Goal: Check status

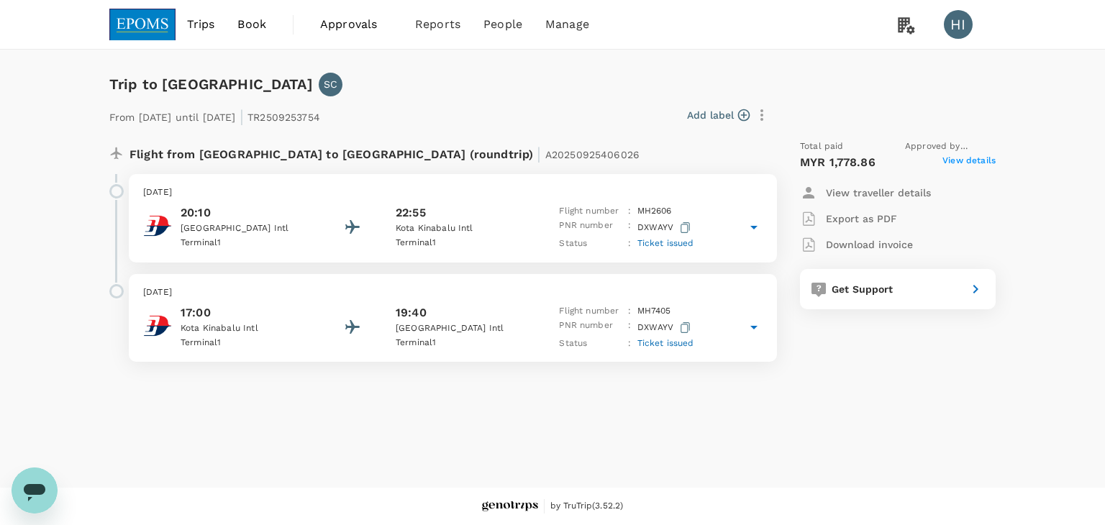
click at [957, 161] on span "View details" at bounding box center [968, 162] width 53 height 17
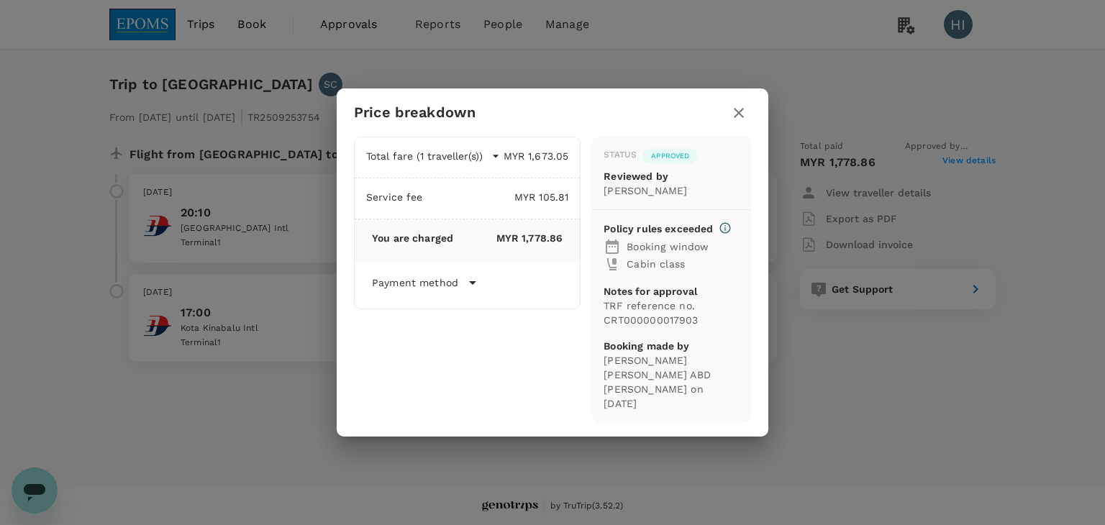
click at [739, 117] on icon "button" at bounding box center [738, 112] width 17 height 17
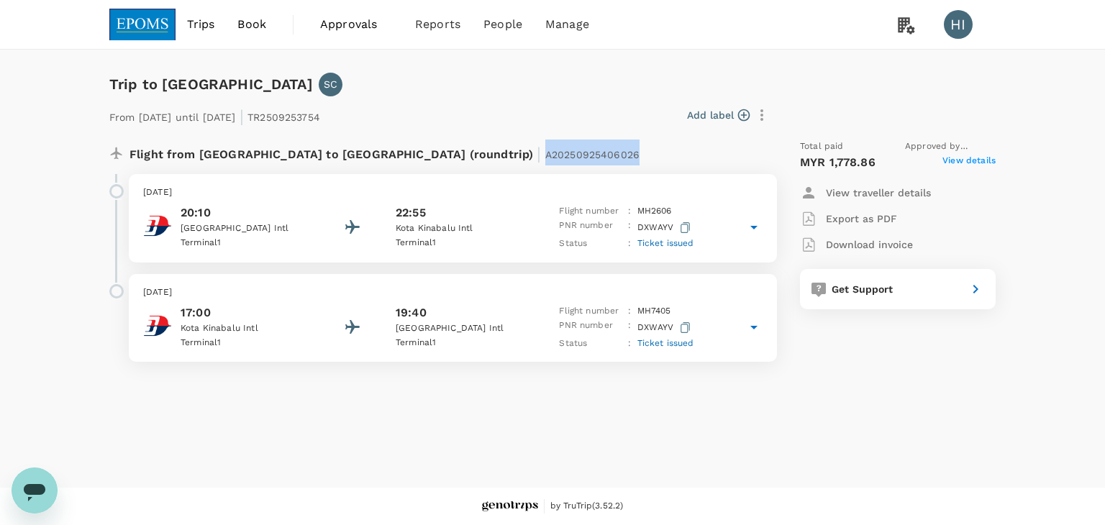
drag, startPoint x: 391, startPoint y: 153, endPoint x: 496, endPoint y: 155, distance: 105.0
click at [496, 155] on div "Flight from [GEOGRAPHIC_DATA] to [GEOGRAPHIC_DATA] (roundtrip) | A20250925406026" at bounding box center [405, 153] width 552 height 26
copy span "A20250925406026"
click at [967, 156] on span "View details" at bounding box center [968, 162] width 53 height 17
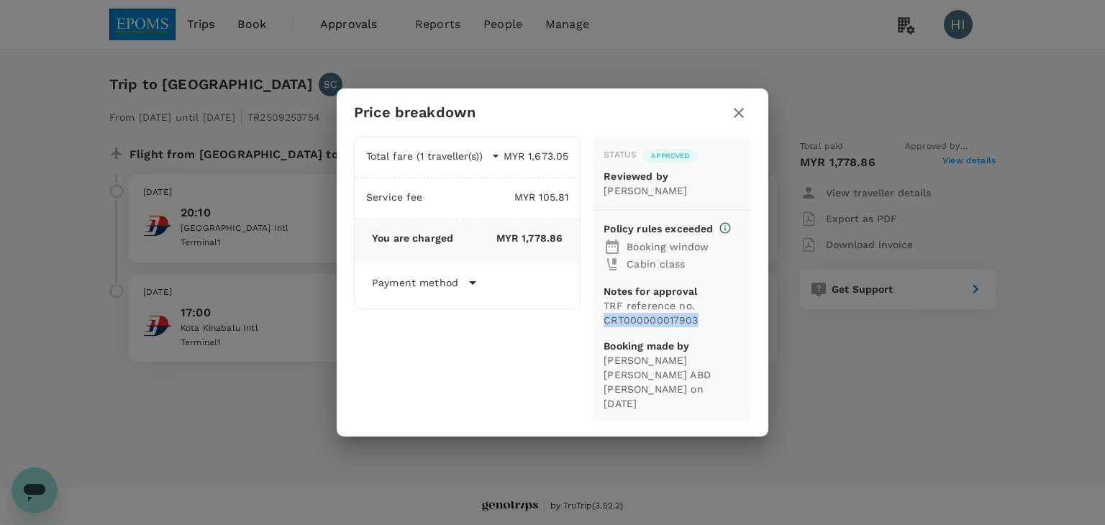
drag, startPoint x: 603, startPoint y: 324, endPoint x: 696, endPoint y: 332, distance: 93.1
click at [696, 327] on p "TRF reference no. CRT000000017903" at bounding box center [671, 312] width 136 height 29
copy p "CRT000000017903"
click at [734, 117] on icon "button" at bounding box center [738, 112] width 17 height 17
